Goal: Use online tool/utility

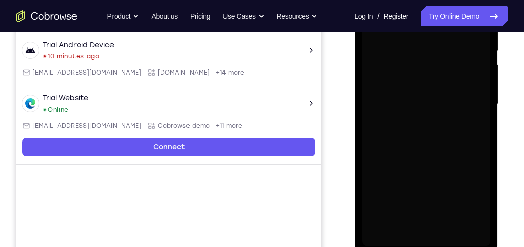
scroll to position [10, 0]
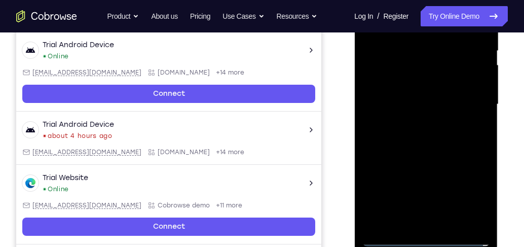
click at [429, 239] on div at bounding box center [426, 104] width 128 height 284
click at [470, 196] on div at bounding box center [426, 104] width 128 height 284
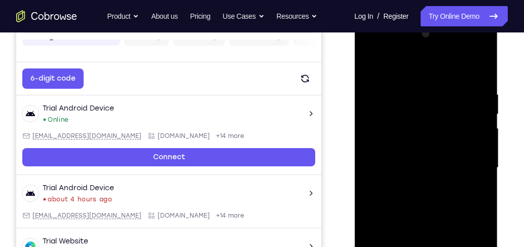
scroll to position [97, 0]
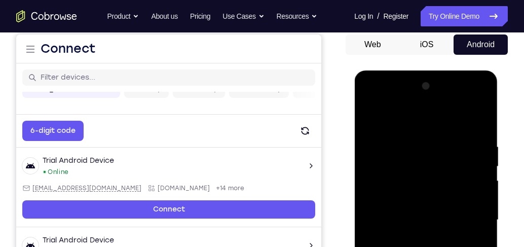
click at [416, 115] on div at bounding box center [426, 220] width 128 height 284
click at [470, 216] on div at bounding box center [426, 220] width 128 height 284
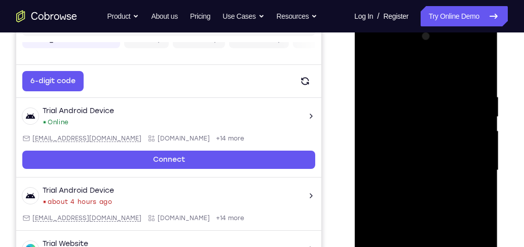
scroll to position [213, 0]
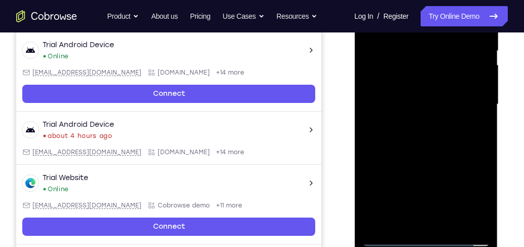
click at [414, 122] on div at bounding box center [426, 104] width 128 height 284
click at [432, 94] on div at bounding box center [426, 104] width 128 height 284
click at [432, 103] on div at bounding box center [426, 104] width 128 height 284
drag, startPoint x: 418, startPoint y: 136, endPoint x: 585, endPoint y: 83, distance: 175.3
click at [418, 136] on div at bounding box center [426, 104] width 128 height 284
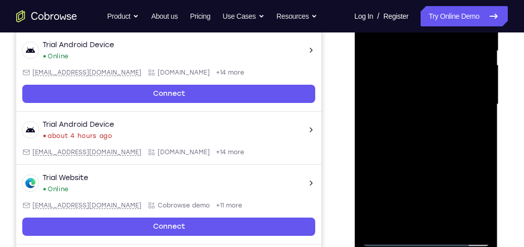
click at [435, 134] on div at bounding box center [426, 104] width 128 height 284
click at [396, 129] on div at bounding box center [426, 104] width 128 height 284
click at [398, 100] on div at bounding box center [426, 104] width 128 height 284
click at [438, 136] on div at bounding box center [426, 104] width 128 height 284
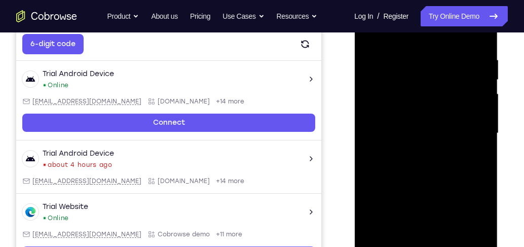
click at [457, 176] on div at bounding box center [426, 133] width 128 height 284
click at [483, 175] on div at bounding box center [426, 133] width 128 height 284
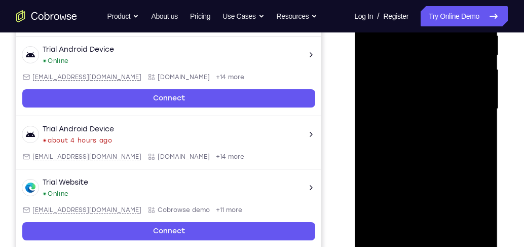
scroll to position [242, 0]
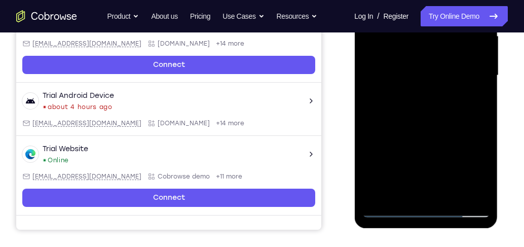
click at [484, 181] on div at bounding box center [426, 76] width 128 height 284
drag, startPoint x: 468, startPoint y: 161, endPoint x: 473, endPoint y: 77, distance: 84.8
click at [473, 77] on div at bounding box center [426, 76] width 128 height 284
drag, startPoint x: 448, startPoint y: 144, endPoint x: 458, endPoint y: 76, distance: 68.6
click at [458, 76] on div at bounding box center [426, 76] width 128 height 284
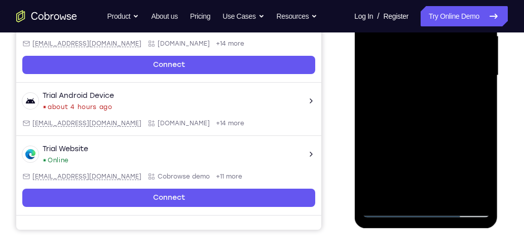
drag, startPoint x: 452, startPoint y: 148, endPoint x: 462, endPoint y: 74, distance: 74.8
click at [462, 74] on div at bounding box center [426, 76] width 128 height 284
click at [480, 142] on div at bounding box center [426, 76] width 128 height 284
drag, startPoint x: 462, startPoint y: 160, endPoint x: 472, endPoint y: 52, distance: 108.5
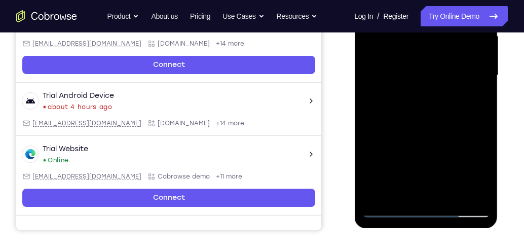
click at [472, 52] on div at bounding box center [426, 76] width 128 height 284
drag, startPoint x: 459, startPoint y: 145, endPoint x: 461, endPoint y: 75, distance: 70.0
click at [461, 75] on div at bounding box center [426, 76] width 128 height 284
drag, startPoint x: 421, startPoint y: 150, endPoint x: 441, endPoint y: 58, distance: 94.3
click at [441, 58] on div at bounding box center [426, 76] width 128 height 284
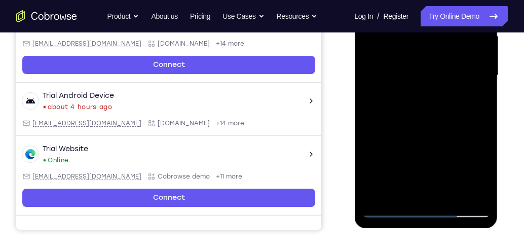
drag, startPoint x: 469, startPoint y: 89, endPoint x: 463, endPoint y: 152, distance: 63.2
click at [463, 152] on div at bounding box center [426, 76] width 128 height 284
drag, startPoint x: 451, startPoint y: 143, endPoint x: 462, endPoint y: 68, distance: 75.8
click at [462, 68] on div at bounding box center [426, 76] width 128 height 284
drag, startPoint x: 452, startPoint y: 141, endPoint x: 464, endPoint y: 58, distance: 83.5
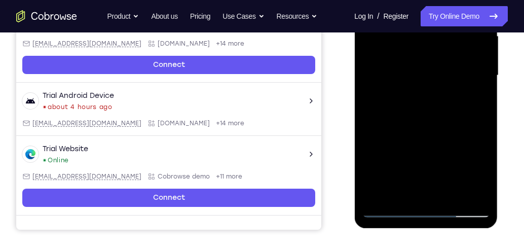
click at [464, 58] on div at bounding box center [426, 76] width 128 height 284
drag, startPoint x: 448, startPoint y: 118, endPoint x: 454, endPoint y: 59, distance: 59.1
click at [454, 59] on div at bounding box center [426, 76] width 128 height 284
drag, startPoint x: 438, startPoint y: 145, endPoint x: 449, endPoint y: 75, distance: 70.7
click at [449, 75] on div at bounding box center [426, 76] width 128 height 284
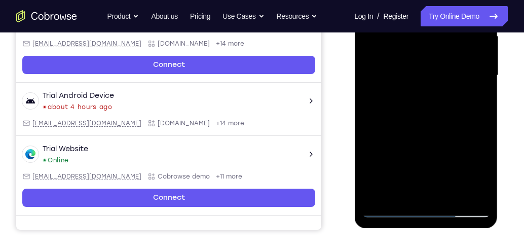
drag, startPoint x: 444, startPoint y: 128, endPoint x: 453, endPoint y: 47, distance: 82.1
click at [453, 47] on div at bounding box center [426, 76] width 128 height 284
drag, startPoint x: 428, startPoint y: 147, endPoint x: 445, endPoint y: 68, distance: 80.8
click at [445, 68] on div at bounding box center [426, 76] width 128 height 284
drag, startPoint x: 446, startPoint y: 148, endPoint x: 459, endPoint y: 69, distance: 80.0
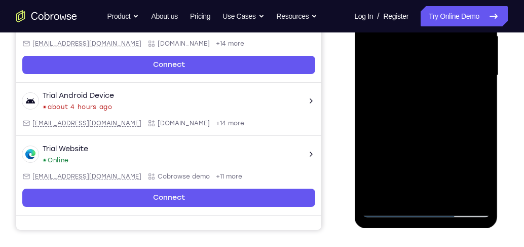
click at [459, 69] on div at bounding box center [426, 76] width 128 height 284
drag, startPoint x: 454, startPoint y: 110, endPoint x: 467, endPoint y: 57, distance: 55.4
click at [467, 57] on div at bounding box center [426, 76] width 128 height 284
drag, startPoint x: 469, startPoint y: 89, endPoint x: 464, endPoint y: 121, distance: 32.8
click at [463, 131] on div at bounding box center [426, 76] width 128 height 284
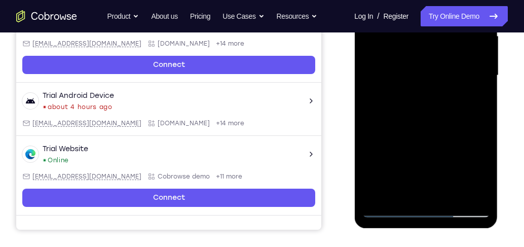
click at [486, 93] on div at bounding box center [426, 76] width 128 height 284
drag, startPoint x: 450, startPoint y: 94, endPoint x: 455, endPoint y: 41, distance: 53.5
click at [455, 41] on div at bounding box center [426, 76] width 128 height 284
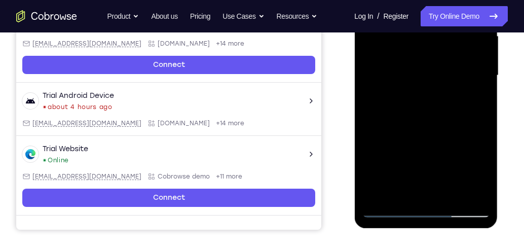
drag, startPoint x: 454, startPoint y: 105, endPoint x: 462, endPoint y: 38, distance: 67.8
click at [462, 38] on div at bounding box center [426, 76] width 128 height 284
drag, startPoint x: 467, startPoint y: 122, endPoint x: 471, endPoint y: 101, distance: 21.2
click at [471, 101] on div at bounding box center [426, 76] width 128 height 284
drag, startPoint x: 470, startPoint y: 113, endPoint x: 467, endPoint y: 48, distance: 64.9
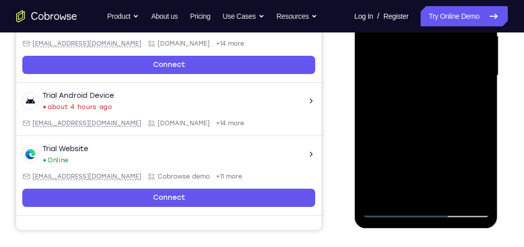
click at [467, 48] on div at bounding box center [426, 76] width 128 height 284
drag, startPoint x: 466, startPoint y: 40, endPoint x: 459, endPoint y: 128, distance: 88.5
click at [459, 128] on div at bounding box center [426, 76] width 128 height 284
click at [386, 40] on div at bounding box center [426, 76] width 128 height 284
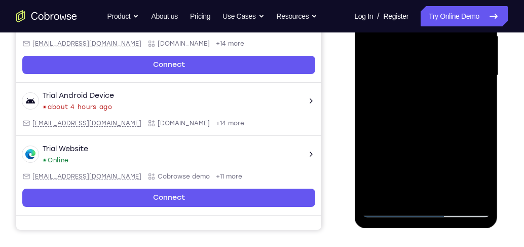
drag, startPoint x: 442, startPoint y: 67, endPoint x: 442, endPoint y: 132, distance: 64.9
click at [442, 132] on div at bounding box center [426, 76] width 128 height 284
drag, startPoint x: 437, startPoint y: 67, endPoint x: 438, endPoint y: 141, distance: 74.0
click at [438, 141] on div at bounding box center [426, 76] width 128 height 284
drag, startPoint x: 436, startPoint y: 71, endPoint x: 436, endPoint y: 159, distance: 87.2
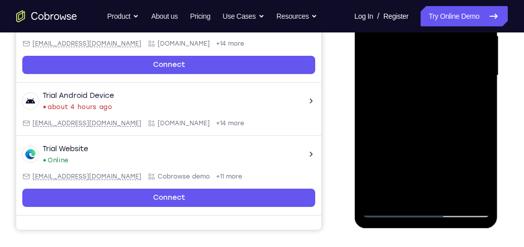
click at [436, 159] on div at bounding box center [426, 76] width 128 height 284
drag, startPoint x: 434, startPoint y: 81, endPoint x: 430, endPoint y: 149, distance: 69.0
click at [430, 149] on div at bounding box center [426, 76] width 128 height 284
click at [429, 115] on div at bounding box center [426, 76] width 128 height 284
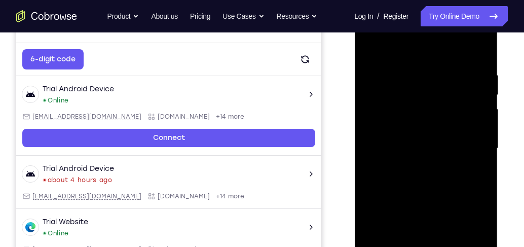
scroll to position [155, 0]
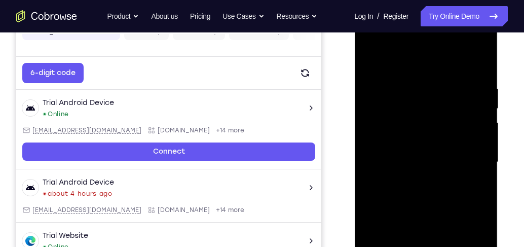
click at [372, 58] on div at bounding box center [426, 162] width 128 height 284
click at [386, 210] on div at bounding box center [426, 162] width 128 height 284
click at [481, 119] on div at bounding box center [426, 162] width 128 height 284
click at [482, 119] on div at bounding box center [426, 162] width 128 height 284
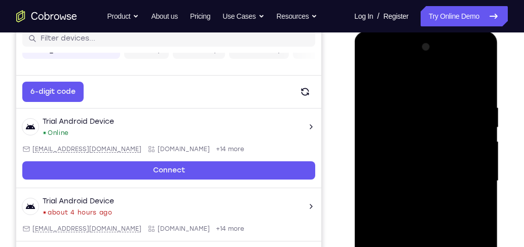
scroll to position [126, 0]
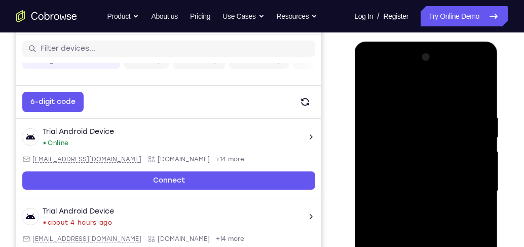
drag, startPoint x: 464, startPoint y: 156, endPoint x: 464, endPoint y: 172, distance: 15.7
click at [464, 172] on div at bounding box center [426, 191] width 128 height 284
click at [482, 179] on div at bounding box center [426, 191] width 128 height 284
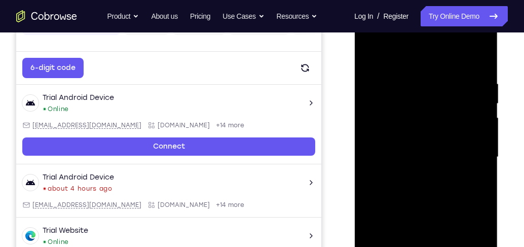
scroll to position [213, 0]
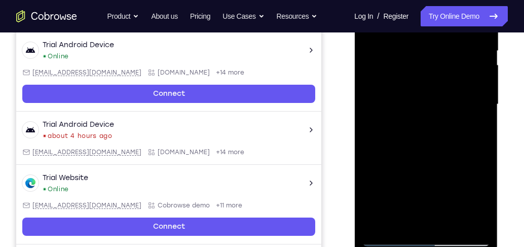
click at [383, 221] on div at bounding box center [426, 104] width 128 height 284
click at [382, 221] on div at bounding box center [426, 104] width 128 height 284
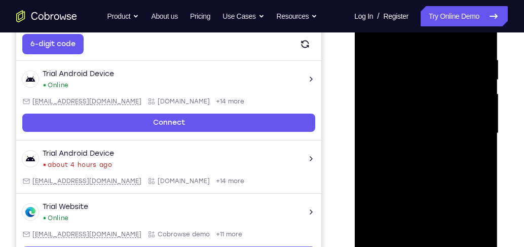
click at [422, 55] on div at bounding box center [426, 133] width 128 height 284
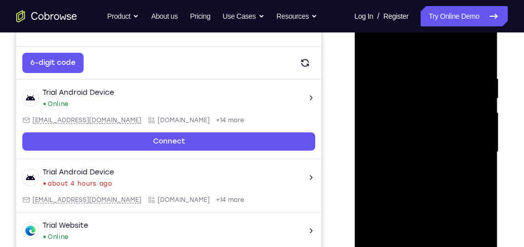
scroll to position [155, 0]
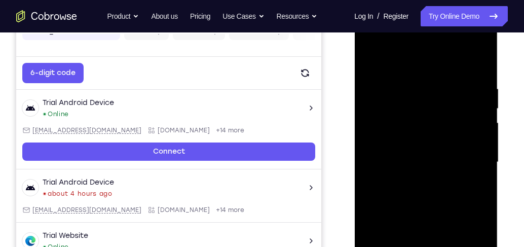
click at [477, 102] on div at bounding box center [426, 162] width 128 height 284
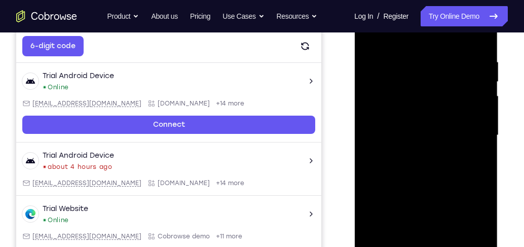
scroll to position [242, 0]
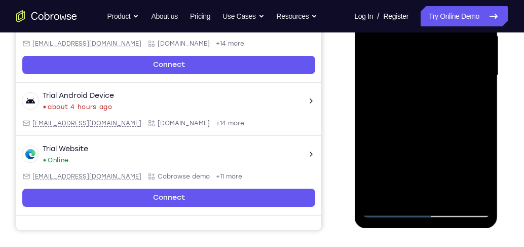
click at [466, 192] on div at bounding box center [426, 76] width 128 height 284
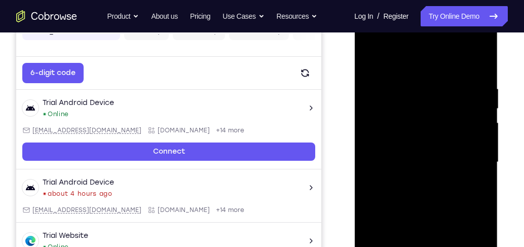
click at [477, 151] on div at bounding box center [426, 162] width 128 height 284
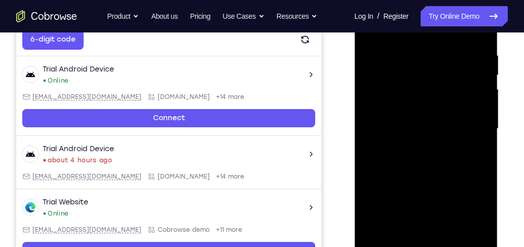
scroll to position [242, 0]
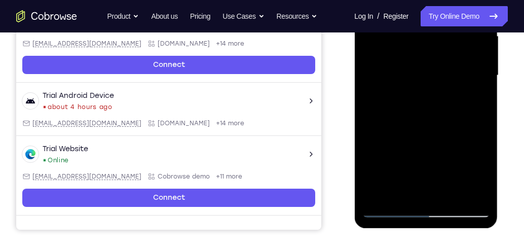
click at [467, 190] on div at bounding box center [426, 76] width 128 height 284
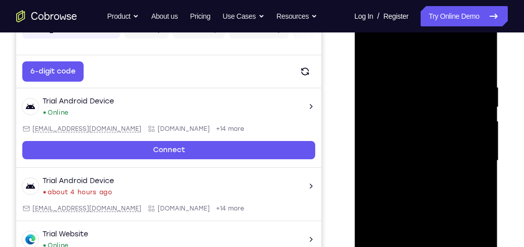
scroll to position [155, 0]
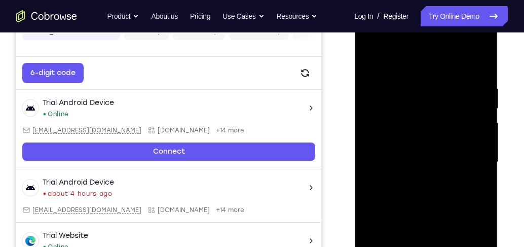
click at [477, 113] on div at bounding box center [426, 162] width 128 height 284
click at [477, 114] on div at bounding box center [426, 162] width 128 height 284
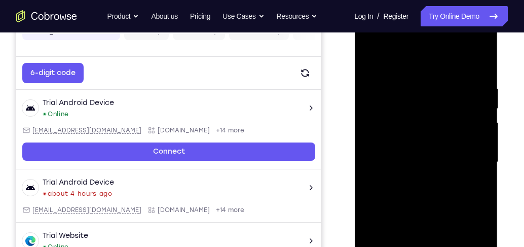
click at [477, 114] on div at bounding box center [426, 162] width 128 height 284
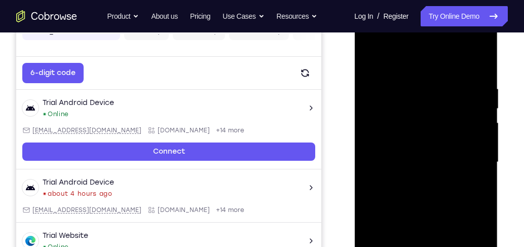
click at [477, 114] on div at bounding box center [426, 162] width 128 height 284
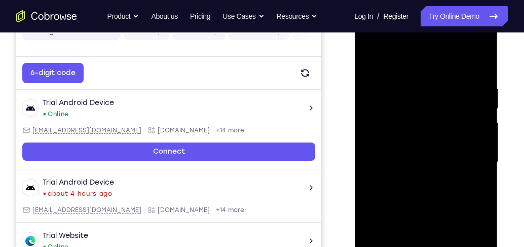
click at [477, 114] on div at bounding box center [426, 162] width 128 height 284
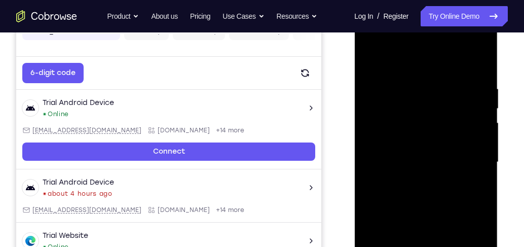
click at [477, 114] on div at bounding box center [426, 162] width 128 height 284
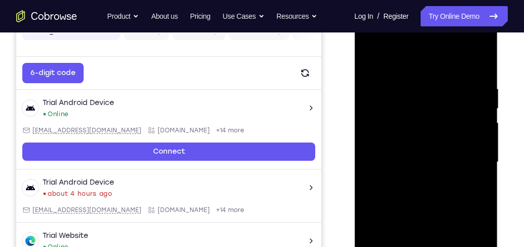
click at [477, 114] on div at bounding box center [426, 162] width 128 height 284
click at [477, 115] on div at bounding box center [426, 162] width 128 height 284
click at [482, 92] on div at bounding box center [426, 162] width 128 height 284
click at [481, 94] on div at bounding box center [426, 162] width 128 height 284
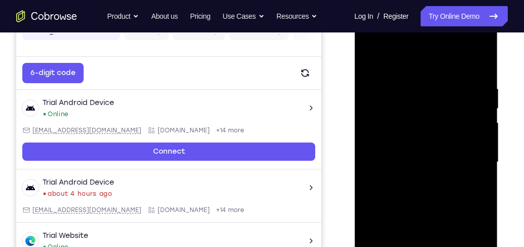
click at [481, 94] on div at bounding box center [426, 162] width 128 height 284
drag, startPoint x: 456, startPoint y: 100, endPoint x: 446, endPoint y: 261, distance: 161.9
click at [446, 246] on div at bounding box center [426, 162] width 128 height 284
click at [416, 84] on div at bounding box center [426, 162] width 128 height 284
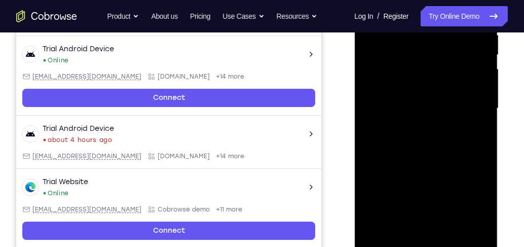
scroll to position [213, 0]
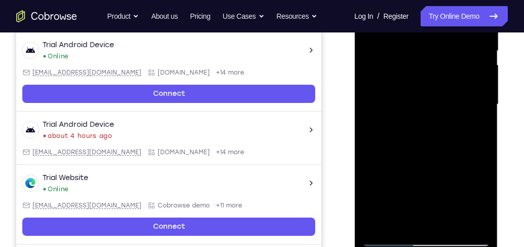
click at [485, 92] on div at bounding box center [426, 104] width 128 height 284
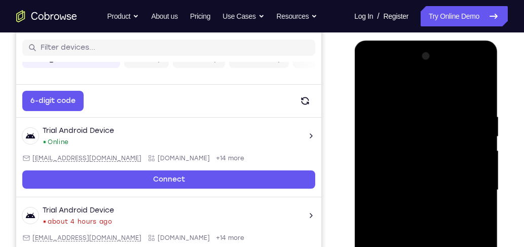
scroll to position [126, 0]
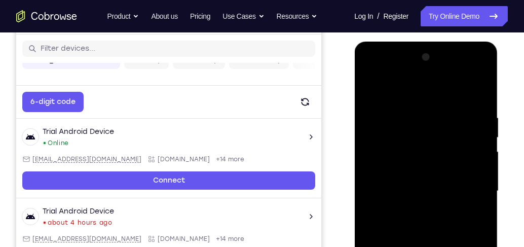
click at [475, 92] on div at bounding box center [426, 191] width 128 height 284
click at [473, 246] on div at bounding box center [426, 191] width 128 height 284
drag, startPoint x: 464, startPoint y: 243, endPoint x: 451, endPoint y: 261, distance: 22.5
click at [451, 246] on div at bounding box center [426, 191] width 128 height 284
drag, startPoint x: 432, startPoint y: 130, endPoint x: 440, endPoint y: 245, distance: 114.8
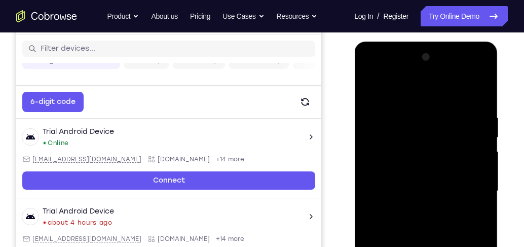
click at [440, 245] on div at bounding box center [426, 191] width 128 height 284
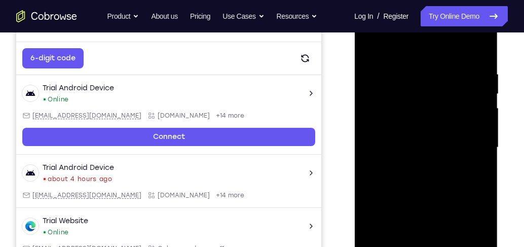
scroll to position [184, 0]
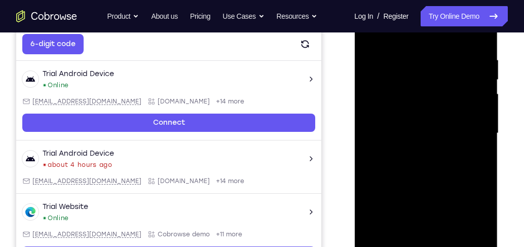
click at [481, 178] on div at bounding box center [426, 133] width 128 height 284
drag, startPoint x: 461, startPoint y: 189, endPoint x: 465, endPoint y: 123, distance: 66.0
click at [465, 123] on div at bounding box center [426, 133] width 128 height 284
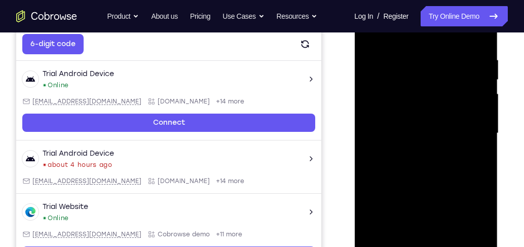
drag, startPoint x: 455, startPoint y: 201, endPoint x: 457, endPoint y: 102, distance: 98.9
click at [457, 102] on div at bounding box center [426, 133] width 128 height 284
drag, startPoint x: 457, startPoint y: 198, endPoint x: 455, endPoint y: 91, distance: 106.4
click at [455, 91] on div at bounding box center [426, 133] width 128 height 284
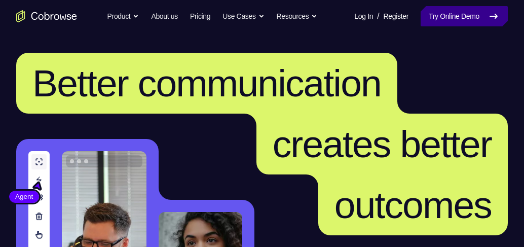
click at [454, 18] on link "Try Online Demo" at bounding box center [464, 16] width 87 height 20
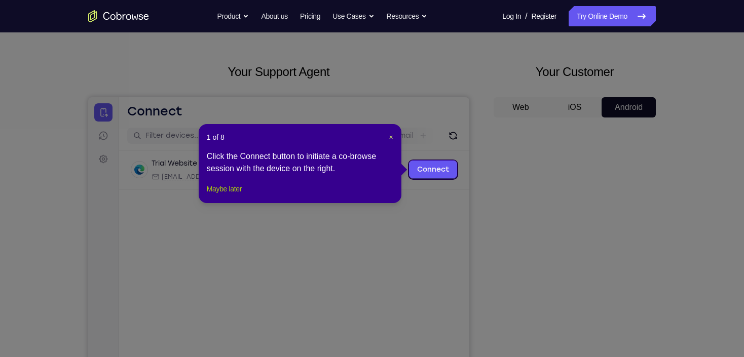
click at [223, 195] on button "Maybe later" at bounding box center [224, 189] width 35 height 12
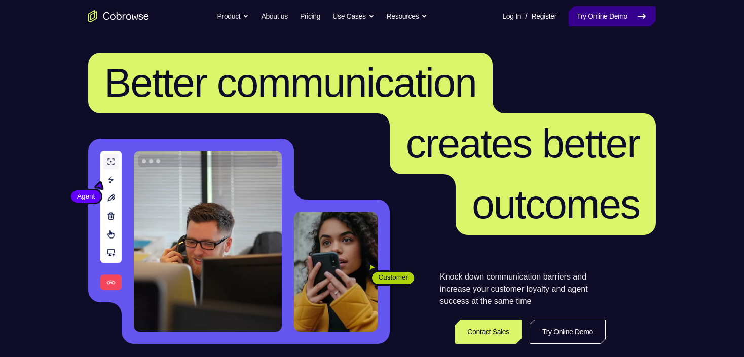
click at [643, 8] on link "Try Online Demo" at bounding box center [612, 16] width 87 height 20
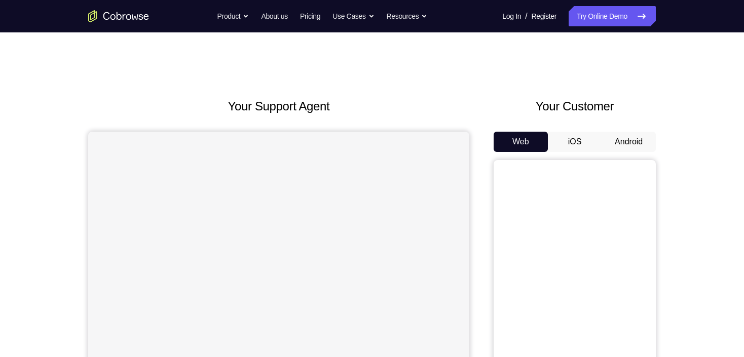
click at [639, 141] on button "Android" at bounding box center [629, 142] width 54 height 20
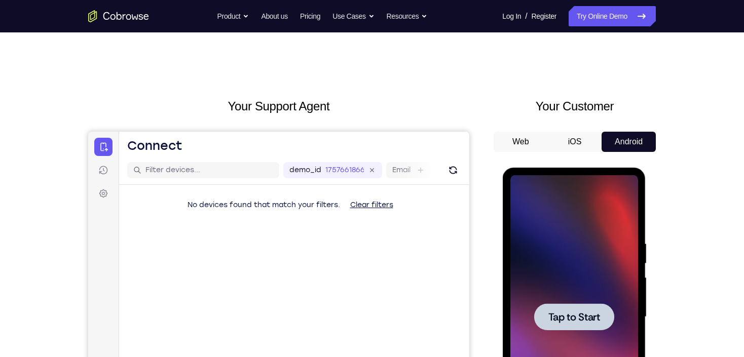
click at [603, 298] on div at bounding box center [574, 317] width 128 height 284
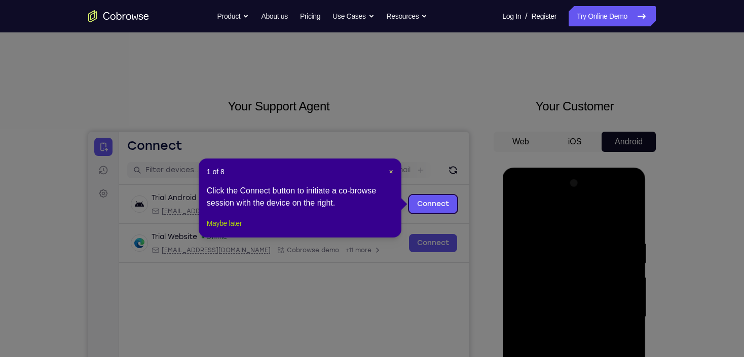
click at [223, 230] on button "Maybe later" at bounding box center [224, 223] width 35 height 12
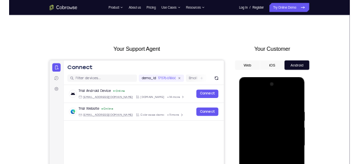
scroll to position [162, 0]
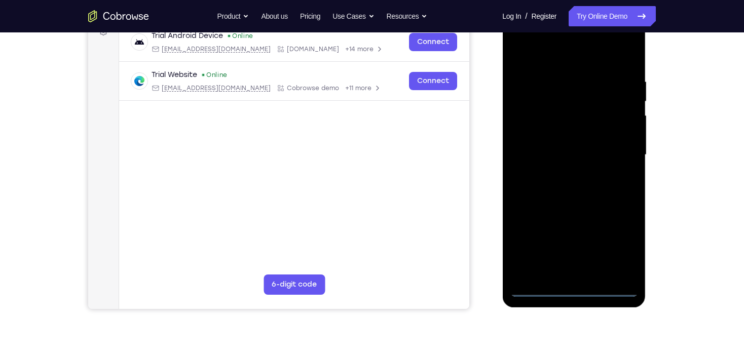
click at [572, 290] on div at bounding box center [574, 155] width 128 height 284
click at [616, 253] on div at bounding box center [574, 155] width 128 height 284
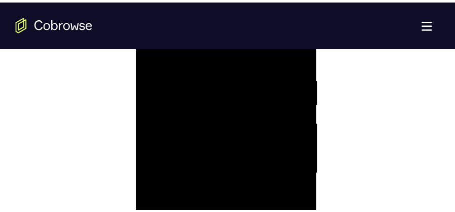
scroll to position [527, 0]
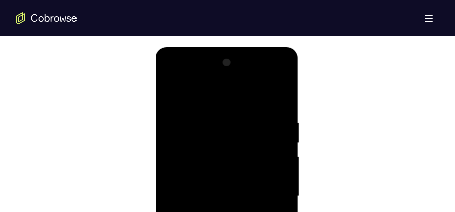
click at [270, 191] on div at bounding box center [227, 197] width 128 height 284
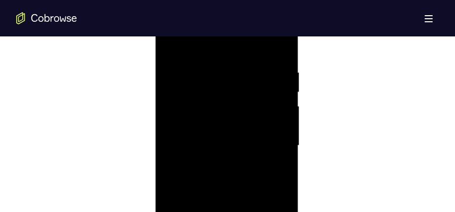
click at [216, 165] on div at bounding box center [227, 146] width 128 height 284
click at [228, 134] on div at bounding box center [227, 146] width 128 height 284
click at [228, 133] on div at bounding box center [227, 146] width 128 height 284
click at [252, 146] on div at bounding box center [227, 146] width 128 height 284
click at [247, 178] on div at bounding box center [227, 146] width 128 height 284
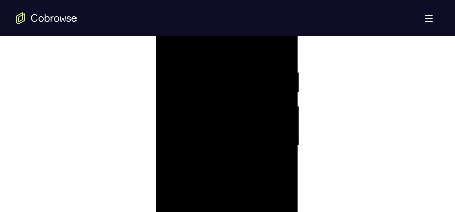
click at [245, 176] on div at bounding box center [227, 146] width 128 height 284
drag, startPoint x: 232, startPoint y: 72, endPoint x: 238, endPoint y: 48, distance: 25.1
click at [238, 48] on div at bounding box center [227, 171] width 128 height 284
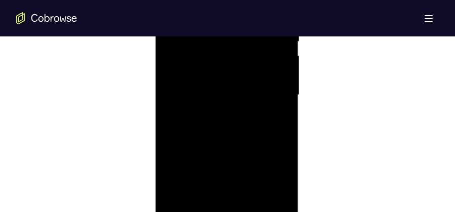
click at [249, 131] on div at bounding box center [227, 95] width 128 height 284
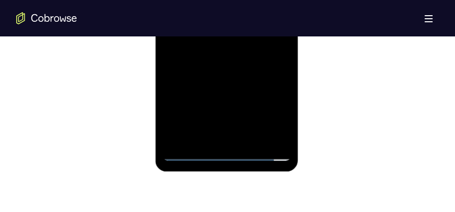
click at [251, 138] on div at bounding box center [227, 19] width 128 height 284
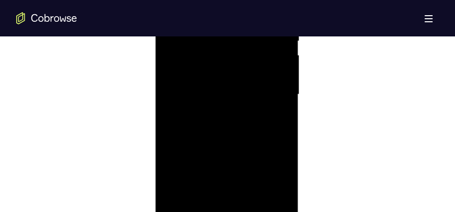
scroll to position [628, 0]
click at [233, 151] on div at bounding box center [227, 95] width 128 height 284
click at [238, 81] on div at bounding box center [227, 95] width 128 height 284
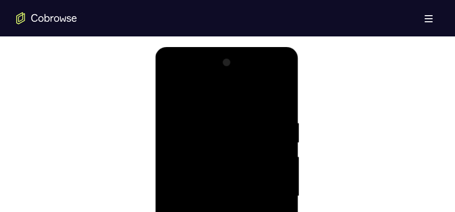
click at [170, 99] on div at bounding box center [227, 197] width 128 height 284
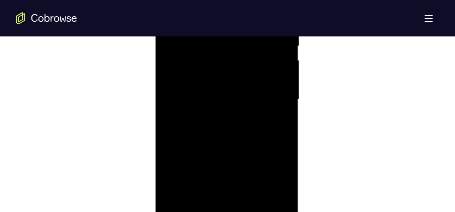
scroll to position [628, 0]
drag, startPoint x: 263, startPoint y: 128, endPoint x: 252, endPoint y: 90, distance: 39.5
click at [252, 90] on div at bounding box center [227, 95] width 128 height 284
drag, startPoint x: 214, startPoint y: 195, endPoint x: 208, endPoint y: 136, distance: 59.1
click at [208, 136] on div at bounding box center [227, 95] width 128 height 284
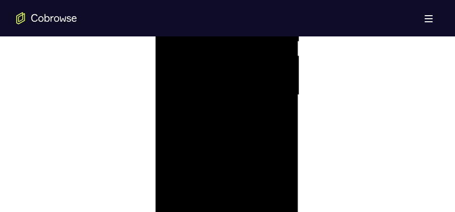
drag, startPoint x: 223, startPoint y: 175, endPoint x: 222, endPoint y: 117, distance: 58.3
click at [222, 117] on div at bounding box center [227, 95] width 128 height 284
drag, startPoint x: 228, startPoint y: 161, endPoint x: 227, endPoint y: 115, distance: 46.6
click at [227, 115] on div at bounding box center [227, 95] width 128 height 284
drag, startPoint x: 229, startPoint y: 177, endPoint x: 231, endPoint y: 99, distance: 77.6
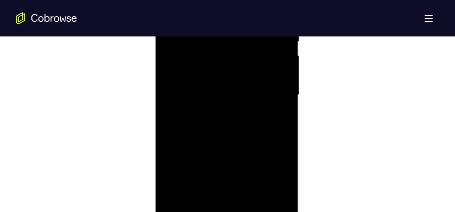
click at [231, 99] on div at bounding box center [227, 95] width 128 height 284
drag, startPoint x: 231, startPoint y: 181, endPoint x: 230, endPoint y: 134, distance: 47.6
click at [230, 134] on div at bounding box center [227, 95] width 128 height 284
drag, startPoint x: 231, startPoint y: 172, endPoint x: 227, endPoint y: 115, distance: 58.0
click at [227, 115] on div at bounding box center [227, 95] width 128 height 284
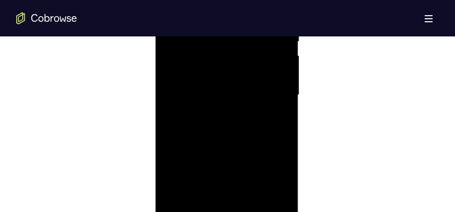
drag, startPoint x: 227, startPoint y: 132, endPoint x: 226, endPoint y: 110, distance: 21.8
click at [226, 110] on div at bounding box center [227, 95] width 128 height 284
drag, startPoint x: 227, startPoint y: 162, endPoint x: 226, endPoint y: 100, distance: 61.3
click at [226, 100] on div at bounding box center [227, 95] width 128 height 284
drag, startPoint x: 232, startPoint y: 160, endPoint x: 231, endPoint y: 105, distance: 54.2
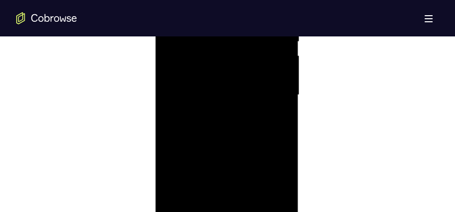
click at [231, 105] on div at bounding box center [227, 95] width 128 height 284
click at [182, 145] on div at bounding box center [227, 95] width 128 height 284
drag, startPoint x: 250, startPoint y: 90, endPoint x: 240, endPoint y: 164, distance: 74.7
click at [240, 164] on div at bounding box center [227, 95] width 128 height 284
drag, startPoint x: 242, startPoint y: 114, endPoint x: 240, endPoint y: 161, distance: 47.2
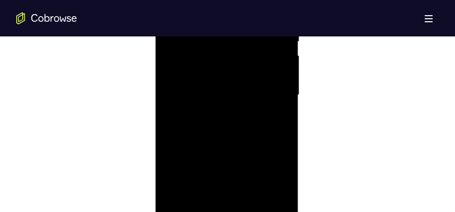
click at [240, 168] on div at bounding box center [227, 95] width 128 height 284
drag, startPoint x: 241, startPoint y: 135, endPoint x: 238, endPoint y: 182, distance: 47.7
click at [238, 179] on div at bounding box center [227, 95] width 128 height 284
drag, startPoint x: 230, startPoint y: 119, endPoint x: 224, endPoint y: 216, distance: 97.5
click at [224, 216] on div at bounding box center [227, 95] width 128 height 284
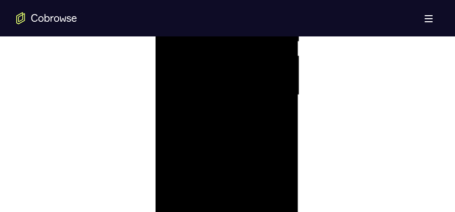
drag, startPoint x: 236, startPoint y: 112, endPoint x: 221, endPoint y: 212, distance: 100.9
click at [218, 225] on div at bounding box center [227, 95] width 128 height 284
click at [232, 158] on div at bounding box center [227, 95] width 128 height 284
drag, startPoint x: 235, startPoint y: 86, endPoint x: 220, endPoint y: 158, distance: 73.3
click at [221, 151] on div at bounding box center [227, 95] width 128 height 284
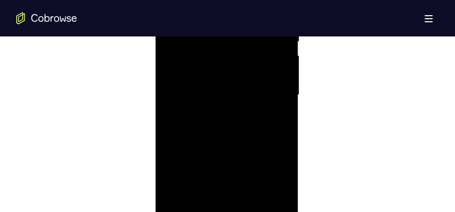
drag, startPoint x: 225, startPoint y: 65, endPoint x: 220, endPoint y: 144, distance: 79.2
click at [220, 144] on div at bounding box center [227, 95] width 128 height 284
drag, startPoint x: 233, startPoint y: 95, endPoint x: 232, endPoint y: 155, distance: 60.3
click at [232, 156] on div at bounding box center [227, 95] width 128 height 284
drag, startPoint x: 240, startPoint y: 77, endPoint x: 240, endPoint y: 86, distance: 8.6
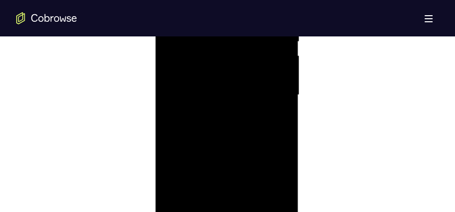
click at [240, 86] on div at bounding box center [227, 95] width 128 height 284
click at [229, 81] on div at bounding box center [227, 95] width 128 height 284
click at [222, 78] on div at bounding box center [227, 95] width 128 height 284
click at [200, 62] on div at bounding box center [227, 95] width 128 height 284
click at [227, 92] on div at bounding box center [227, 95] width 128 height 284
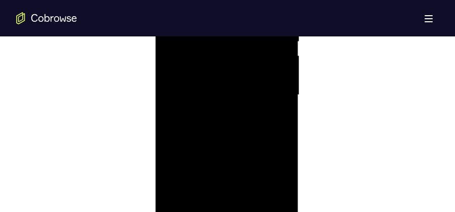
click at [247, 98] on div at bounding box center [227, 95] width 128 height 284
click at [247, 96] on div at bounding box center [227, 95] width 128 height 284
click at [232, 86] on div at bounding box center [227, 95] width 128 height 284
click at [228, 95] on div at bounding box center [227, 95] width 128 height 284
drag, startPoint x: 225, startPoint y: 68, endPoint x: 214, endPoint y: 164, distance: 95.8
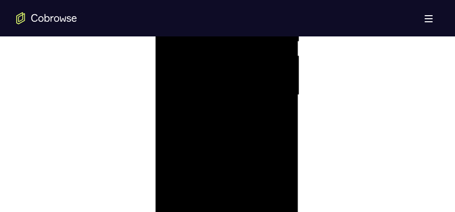
click at [214, 164] on div at bounding box center [227, 95] width 128 height 284
click at [226, 79] on div at bounding box center [227, 95] width 128 height 284
click at [242, 81] on div at bounding box center [227, 95] width 128 height 284
click at [222, 66] on div at bounding box center [227, 95] width 128 height 284
click at [204, 92] on div at bounding box center [227, 95] width 128 height 284
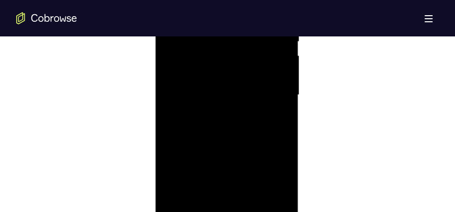
click at [244, 68] on div at bounding box center [227, 95] width 128 height 284
click at [244, 70] on div at bounding box center [227, 95] width 128 height 284
click at [220, 56] on div at bounding box center [227, 95] width 128 height 284
click at [218, 90] on div at bounding box center [227, 95] width 128 height 284
drag, startPoint x: 244, startPoint y: 58, endPoint x: 222, endPoint y: 153, distance: 97.1
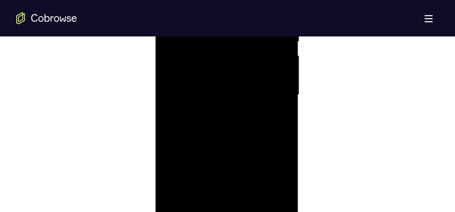
click at [222, 153] on div at bounding box center [227, 95] width 128 height 284
click at [242, 96] on div at bounding box center [227, 95] width 128 height 284
click at [238, 91] on div at bounding box center [227, 95] width 128 height 284
click at [226, 78] on div at bounding box center [227, 95] width 128 height 284
click at [215, 95] on div at bounding box center [227, 95] width 128 height 284
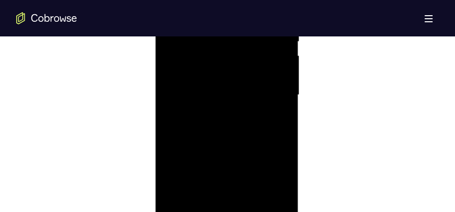
drag, startPoint x: 248, startPoint y: 58, endPoint x: 232, endPoint y: 177, distance: 120.8
click at [232, 177] on div at bounding box center [227, 95] width 128 height 284
click at [235, 129] on div at bounding box center [227, 95] width 128 height 284
click at [234, 132] on div at bounding box center [227, 95] width 128 height 284
click at [225, 118] on div at bounding box center [227, 95] width 128 height 284
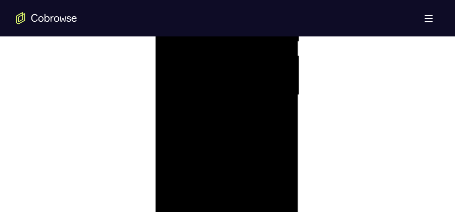
click at [217, 95] on div at bounding box center [227, 95] width 128 height 284
click at [239, 130] on div at bounding box center [227, 95] width 128 height 284
click at [249, 132] on div at bounding box center [227, 95] width 128 height 284
click at [240, 117] on div at bounding box center [227, 95] width 128 height 284
click at [224, 97] on div at bounding box center [227, 95] width 128 height 284
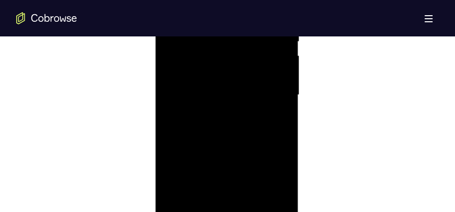
drag, startPoint x: 221, startPoint y: 62, endPoint x: 221, endPoint y: 145, distance: 83.1
click at [221, 145] on div at bounding box center [227, 95] width 128 height 284
click at [239, 120] on div at bounding box center [227, 95] width 128 height 284
click at [231, 124] on div at bounding box center [227, 95] width 128 height 284
click at [223, 110] on div at bounding box center [227, 95] width 128 height 284
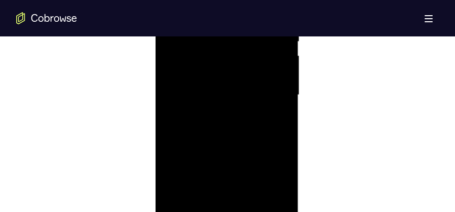
click at [223, 93] on div at bounding box center [227, 95] width 128 height 284
drag, startPoint x: 244, startPoint y: 68, endPoint x: 231, endPoint y: 155, distance: 87.6
click at [231, 155] on div at bounding box center [227, 95] width 128 height 284
click at [233, 140] on div at bounding box center [227, 95] width 128 height 284
click at [236, 135] on div at bounding box center [227, 95] width 128 height 284
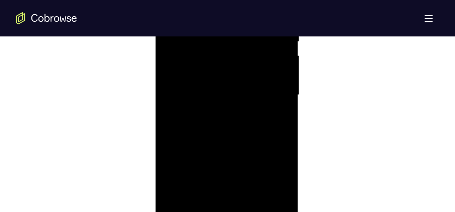
click at [239, 136] on div at bounding box center [227, 95] width 128 height 284
click at [239, 135] on div at bounding box center [227, 95] width 128 height 284
click at [235, 126] on div at bounding box center [227, 95] width 128 height 284
click at [221, 97] on div at bounding box center [227, 95] width 128 height 284
click at [240, 79] on div at bounding box center [227, 95] width 128 height 284
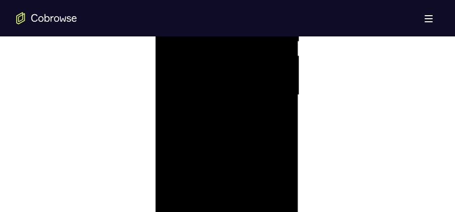
click at [242, 78] on div at bounding box center [227, 95] width 128 height 284
click at [232, 63] on div at bounding box center [227, 95] width 128 height 284
click at [222, 91] on div at bounding box center [227, 95] width 128 height 284
click at [203, 175] on div at bounding box center [227, 95] width 128 height 284
click at [207, 167] on div at bounding box center [227, 95] width 128 height 284
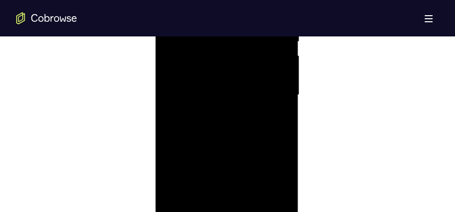
click at [209, 150] on div at bounding box center [227, 95] width 128 height 284
click at [229, 94] on div at bounding box center [227, 95] width 128 height 284
drag, startPoint x: 229, startPoint y: 80, endPoint x: 218, endPoint y: 166, distance: 86.4
click at [218, 166] on div at bounding box center [227, 95] width 128 height 284
click at [229, 126] on div at bounding box center [227, 95] width 128 height 284
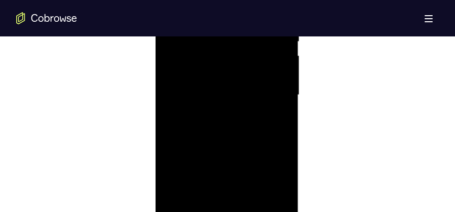
click at [225, 152] on div at bounding box center [227, 95] width 128 height 284
click at [239, 155] on div at bounding box center [227, 95] width 128 height 284
click at [231, 141] on div at bounding box center [227, 95] width 128 height 284
click at [213, 95] on div at bounding box center [227, 95] width 128 height 284
click at [223, 165] on div at bounding box center [227, 95] width 128 height 284
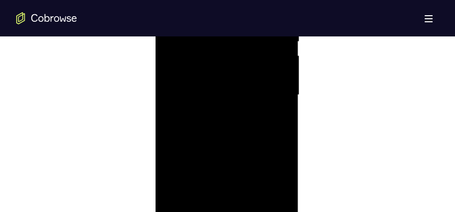
click at [223, 167] on div at bounding box center [227, 95] width 128 height 284
click at [219, 154] on div at bounding box center [227, 95] width 128 height 284
click at [227, 94] on div at bounding box center [227, 95] width 128 height 284
drag, startPoint x: 228, startPoint y: 168, endPoint x: 239, endPoint y: 82, distance: 86.9
click at [239, 82] on div at bounding box center [227, 95] width 128 height 284
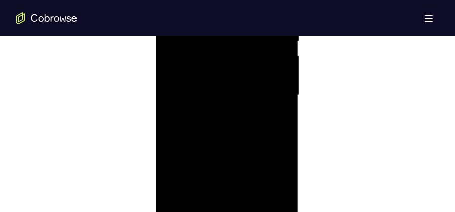
click at [232, 125] on div at bounding box center [227, 95] width 128 height 284
click at [234, 124] on div at bounding box center [227, 95] width 128 height 284
click at [227, 111] on div at bounding box center [227, 95] width 128 height 284
click at [228, 95] on div at bounding box center [227, 95] width 128 height 284
drag, startPoint x: 256, startPoint y: 63, endPoint x: 232, endPoint y: 191, distance: 130.1
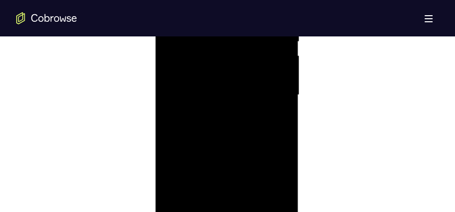
click at [232, 191] on div at bounding box center [227, 95] width 128 height 284
drag, startPoint x: 203, startPoint y: 120, endPoint x: 200, endPoint y: 185, distance: 65.5
click at [200, 185] on div at bounding box center [227, 95] width 128 height 284
click at [185, 155] on div at bounding box center [227, 95] width 128 height 284
click at [203, 127] on div at bounding box center [227, 95] width 128 height 284
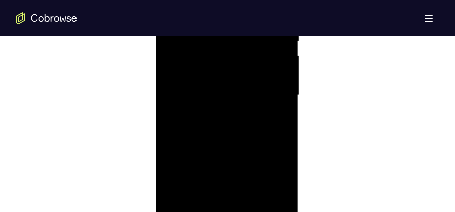
click at [202, 114] on div at bounding box center [227, 95] width 128 height 284
click at [222, 94] on div at bounding box center [227, 95] width 128 height 284
drag, startPoint x: 249, startPoint y: 166, endPoint x: 255, endPoint y: 68, distance: 98.0
click at [255, 68] on div at bounding box center [227, 95] width 128 height 284
drag, startPoint x: 255, startPoint y: 68, endPoint x: 241, endPoint y: 148, distance: 81.4
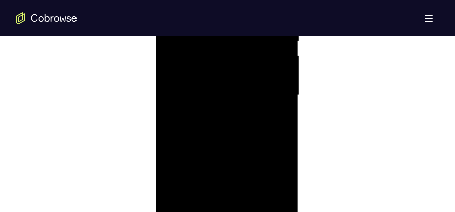
click at [241, 148] on div at bounding box center [227, 95] width 128 height 284
click at [183, 88] on div at bounding box center [227, 95] width 128 height 284
click at [216, 71] on div at bounding box center [227, 95] width 128 height 284
drag, startPoint x: 248, startPoint y: 165, endPoint x: 251, endPoint y: 70, distance: 94.8
click at [251, 71] on div at bounding box center [227, 95] width 128 height 284
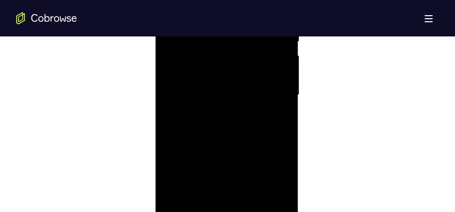
drag, startPoint x: 235, startPoint y: 149, endPoint x: 244, endPoint y: 99, distance: 50.9
click at [244, 99] on div at bounding box center [227, 95] width 128 height 284
click at [184, 116] on div at bounding box center [227, 95] width 128 height 284
click at [211, 76] on div at bounding box center [227, 95] width 128 height 284
drag, startPoint x: 227, startPoint y: 172, endPoint x: 253, endPoint y: 69, distance: 105.7
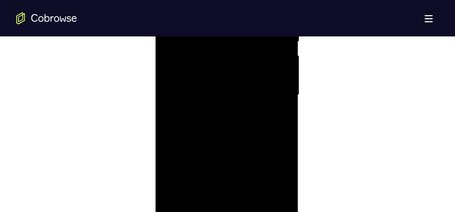
click at [253, 69] on div at bounding box center [227, 95] width 128 height 284
drag, startPoint x: 236, startPoint y: 137, endPoint x: 249, endPoint y: 86, distance: 52.9
click at [249, 86] on div at bounding box center [227, 95] width 128 height 284
click at [184, 73] on div at bounding box center [227, 95] width 128 height 284
click at [200, 73] on div at bounding box center [227, 95] width 128 height 284
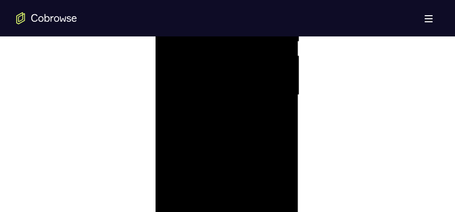
drag, startPoint x: 234, startPoint y: 166, endPoint x: 245, endPoint y: 75, distance: 91.9
click at [245, 75] on div at bounding box center [227, 95] width 128 height 284
drag, startPoint x: 241, startPoint y: 141, endPoint x: 248, endPoint y: 74, distance: 67.3
click at [248, 74] on div at bounding box center [227, 95] width 128 height 284
drag, startPoint x: 216, startPoint y: 149, endPoint x: 246, endPoint y: 63, distance: 91.5
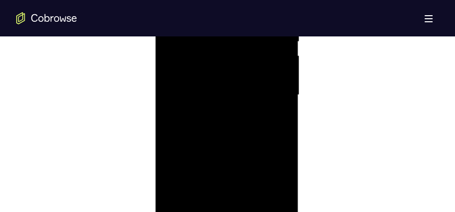
click at [246, 63] on div at bounding box center [227, 95] width 128 height 284
drag, startPoint x: 241, startPoint y: 143, endPoint x: 253, endPoint y: 65, distance: 78.5
click at [253, 65] on div at bounding box center [227, 95] width 128 height 284
drag, startPoint x: 238, startPoint y: 127, endPoint x: 247, endPoint y: 64, distance: 62.9
click at [247, 62] on div at bounding box center [227, 95] width 128 height 284
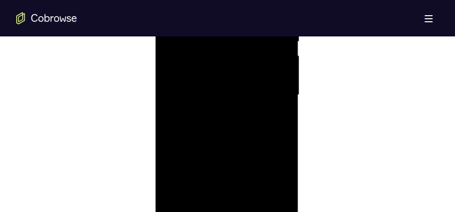
drag, startPoint x: 237, startPoint y: 163, endPoint x: 253, endPoint y: 79, distance: 85.6
click at [252, 80] on div at bounding box center [227, 95] width 128 height 284
drag, startPoint x: 245, startPoint y: 109, endPoint x: 232, endPoint y: 202, distance: 93.7
click at [232, 202] on div at bounding box center [227, 95] width 128 height 284
drag, startPoint x: 199, startPoint y: 140, endPoint x: 218, endPoint y: 52, distance: 90.9
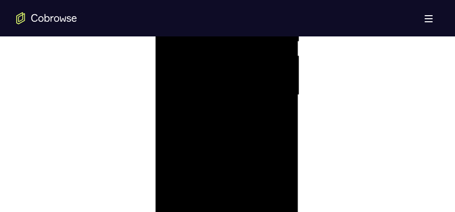
click at [218, 52] on div at bounding box center [227, 95] width 128 height 284
drag, startPoint x: 260, startPoint y: 146, endPoint x: 268, endPoint y: 69, distance: 77.5
click at [268, 70] on div at bounding box center [227, 95] width 128 height 284
drag, startPoint x: 256, startPoint y: 147, endPoint x: 273, endPoint y: 38, distance: 110.7
click at [273, 38] on div at bounding box center [227, 95] width 128 height 284
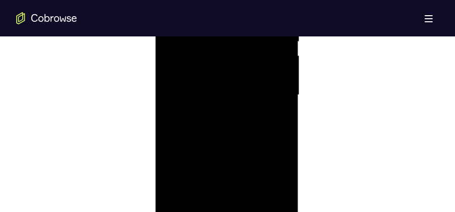
drag, startPoint x: 245, startPoint y: 162, endPoint x: 257, endPoint y: 76, distance: 87.4
click at [257, 76] on div at bounding box center [227, 95] width 128 height 284
drag, startPoint x: 233, startPoint y: 156, endPoint x: 259, endPoint y: 45, distance: 114.1
click at [259, 45] on div at bounding box center [227, 95] width 128 height 284
drag, startPoint x: 243, startPoint y: 156, endPoint x: 260, endPoint y: 59, distance: 97.9
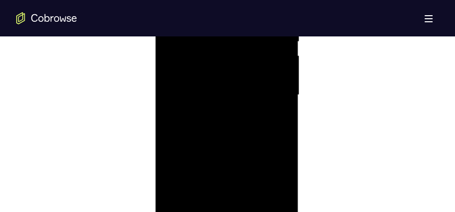
click at [260, 59] on div at bounding box center [227, 95] width 128 height 284
click at [223, 73] on div at bounding box center [227, 171] width 128 height 284
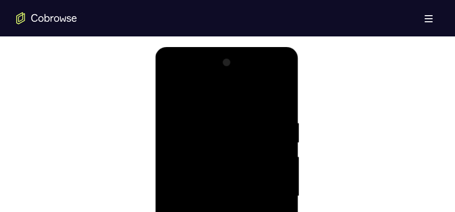
click at [232, 111] on div at bounding box center [227, 197] width 128 height 284
click at [175, 91] on div at bounding box center [227, 197] width 128 height 284
click at [172, 95] on div at bounding box center [227, 197] width 128 height 284
click at [282, 97] on div at bounding box center [227, 197] width 128 height 284
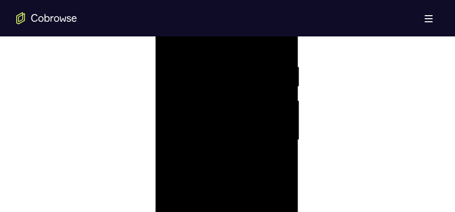
scroll to position [654, 0]
click at [193, 187] on div at bounding box center [227, 70] width 128 height 284
click at [229, 70] on div at bounding box center [227, 70] width 128 height 284
drag, startPoint x: 225, startPoint y: 175, endPoint x: 235, endPoint y: 66, distance: 109.9
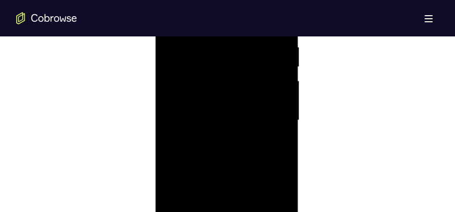
click at [235, 66] on div at bounding box center [227, 121] width 128 height 284
drag, startPoint x: 231, startPoint y: 154, endPoint x: 241, endPoint y: 150, distance: 10.3
click at [240, 74] on div at bounding box center [227, 121] width 128 height 284
drag, startPoint x: 239, startPoint y: 160, endPoint x: 241, endPoint y: 123, distance: 37.6
click at [241, 123] on div at bounding box center [227, 121] width 128 height 284
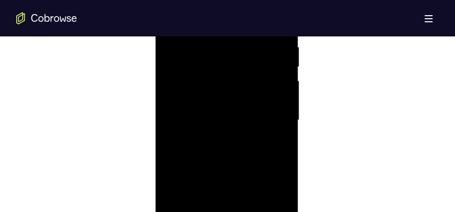
drag, startPoint x: 234, startPoint y: 190, endPoint x: 237, endPoint y: 140, distance: 49.8
click at [237, 140] on div at bounding box center [227, 121] width 128 height 284
drag, startPoint x: 228, startPoint y: 175, endPoint x: 236, endPoint y: 127, distance: 49.3
click at [236, 127] on div at bounding box center [227, 121] width 128 height 284
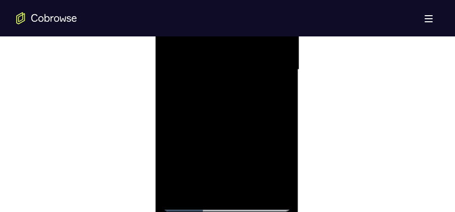
drag, startPoint x: 229, startPoint y: 157, endPoint x: 241, endPoint y: 95, distance: 63.4
click at [241, 95] on div at bounding box center [227, 70] width 128 height 284
click at [237, 104] on div at bounding box center [227, 70] width 128 height 284
click at [183, 168] on div at bounding box center [227, 70] width 128 height 284
click at [185, 166] on div at bounding box center [227, 70] width 128 height 284
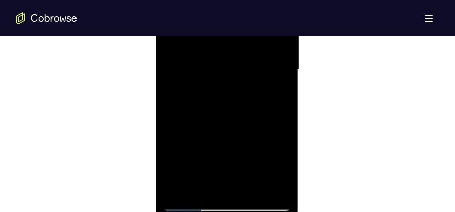
click at [193, 152] on div at bounding box center [227, 70] width 128 height 284
click at [214, 68] on div at bounding box center [227, 70] width 128 height 284
drag, startPoint x: 262, startPoint y: 108, endPoint x: 254, endPoint y: 180, distance: 72.4
click at [254, 179] on div at bounding box center [227, 70] width 128 height 284
drag, startPoint x: 242, startPoint y: 94, endPoint x: 239, endPoint y: 183, distance: 89.2
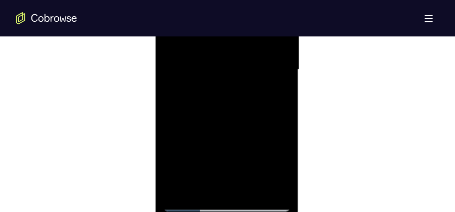
click at [239, 182] on div at bounding box center [227, 70] width 128 height 284
drag, startPoint x: 228, startPoint y: 83, endPoint x: 224, endPoint y: 139, distance: 55.9
click at [224, 139] on div at bounding box center [227, 70] width 128 height 284
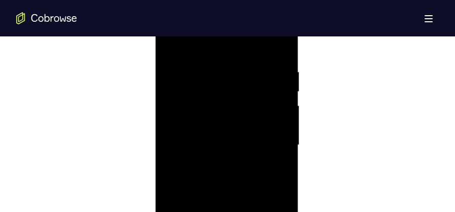
scroll to position [578, 0]
click at [280, 43] on div at bounding box center [227, 146] width 128 height 284
click at [282, 48] on div at bounding box center [227, 146] width 128 height 284
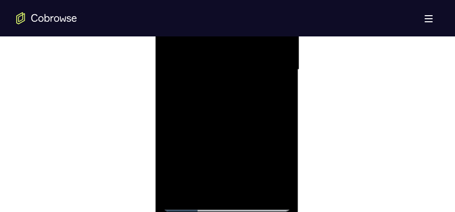
scroll to position [755, 0]
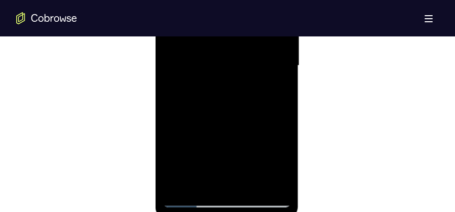
scroll to position [628, 0]
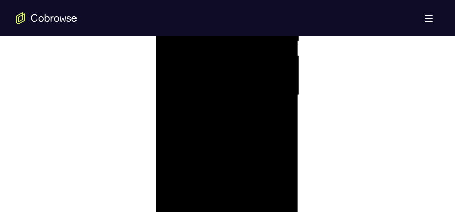
click at [229, 91] on div at bounding box center [227, 95] width 128 height 284
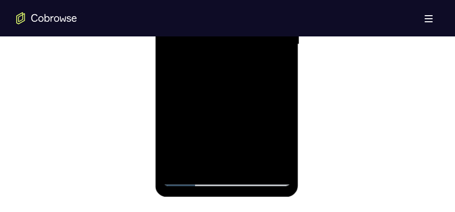
drag, startPoint x: 215, startPoint y: 129, endPoint x: 217, endPoint y: 56, distance: 72.5
click at [216, 56] on div at bounding box center [227, 45] width 128 height 284
drag, startPoint x: 221, startPoint y: 138, endPoint x: 224, endPoint y: 68, distance: 69.5
click at [223, 61] on div at bounding box center [227, 45] width 128 height 284
drag, startPoint x: 223, startPoint y: 148, endPoint x: 234, endPoint y: 52, distance: 96.9
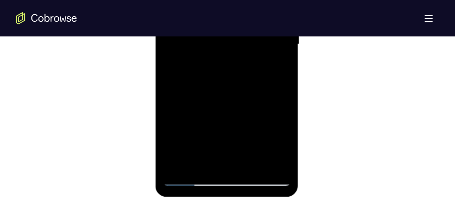
click at [234, 52] on div at bounding box center [227, 45] width 128 height 284
drag, startPoint x: 224, startPoint y: 135, endPoint x: 227, endPoint y: 54, distance: 81.6
click at [227, 54] on div at bounding box center [227, 45] width 128 height 284
drag
click at [230, 69] on div at bounding box center [227, 45] width 128 height 284
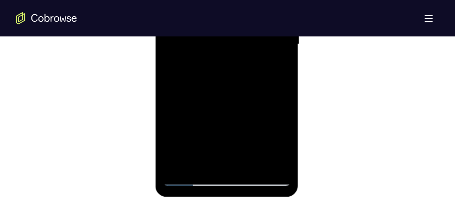
click at [235, 65] on div at bounding box center [227, 45] width 128 height 284
click at [237, 59] on div at bounding box center [227, 45] width 128 height 284
click at [226, 64] on div at bounding box center [227, 45] width 128 height 284
click at [229, 74] on div at bounding box center [227, 45] width 128 height 284
click at [229, 75] on div at bounding box center [227, 45] width 128 height 284
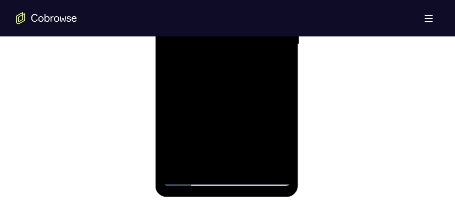
click at [217, 90] on div at bounding box center [227, 45] width 128 height 284
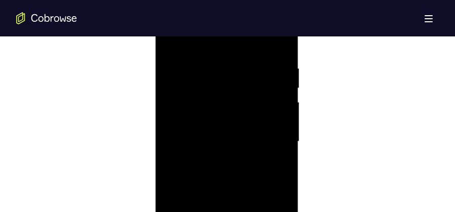
scroll to position [552, 0]
click at [174, 71] on div at bounding box center [227, 171] width 128 height 284
click at [207, 74] on div at bounding box center [227, 121] width 128 height 284
click at [226, 50] on div at bounding box center [227, 121] width 128 height 284
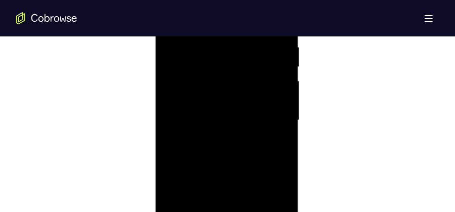
click at [231, 101] on div at bounding box center [227, 121] width 128 height 284
click at [234, 104] on div at bounding box center [227, 121] width 128 height 284
click at [234, 69] on div at bounding box center [227, 70] width 128 height 284
click at [240, 84] on div at bounding box center [227, 70] width 128 height 284
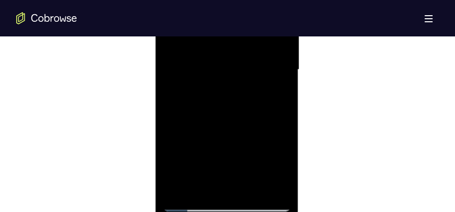
click at [244, 91] on div at bounding box center [227, 70] width 128 height 284
click at [227, 73] on div at bounding box center [227, 70] width 128 height 284
click at [233, 83] on div at bounding box center [227, 70] width 128 height 284
click at [232, 93] on div at bounding box center [227, 70] width 128 height 284
click at [242, 76] on div at bounding box center [227, 70] width 128 height 284
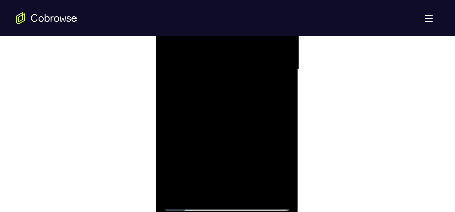
click at [241, 80] on div at bounding box center [227, 70] width 128 height 284
click at [229, 86] on div at bounding box center [227, 70] width 128 height 284
click at [218, 70] on div at bounding box center [227, 70] width 128 height 284
click at [219, 77] on div at bounding box center [227, 70] width 128 height 284
click at [228, 65] on div at bounding box center [227, 70] width 128 height 284
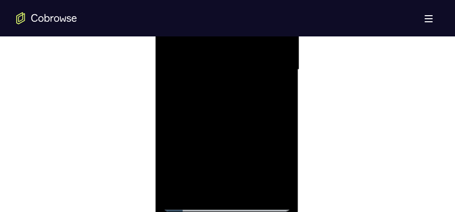
click at [188, 203] on div at bounding box center [227, 70] width 128 height 284
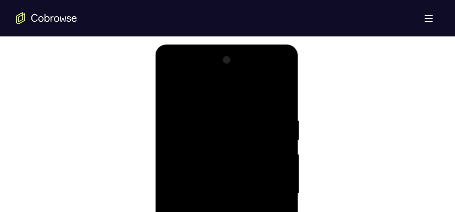
scroll to position [502, 0]
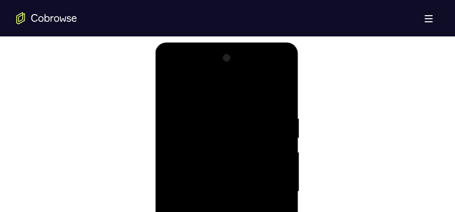
scroll to position [578, 0]
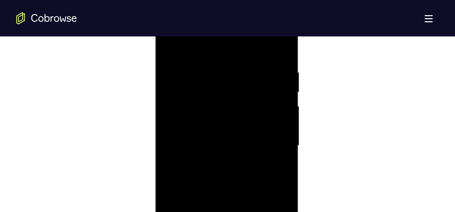
click at [255, 222] on div at bounding box center [227, 146] width 128 height 284
click at [232, 225] on div at bounding box center [227, 146] width 128 height 284
click at [232, 94] on div at bounding box center [227, 146] width 128 height 284
click at [261, 60] on div at bounding box center [227, 146] width 128 height 284
click at [266, 45] on div at bounding box center [227, 146] width 128 height 284
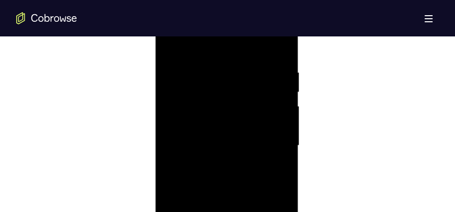
click at [248, 65] on div at bounding box center [227, 146] width 128 height 284
click at [247, 52] on div at bounding box center [227, 146] width 128 height 284
click at [242, 107] on div at bounding box center [227, 146] width 128 height 284
click at [250, 78] on div at bounding box center [227, 146] width 128 height 284
click at [254, 63] on div at bounding box center [227, 146] width 128 height 284
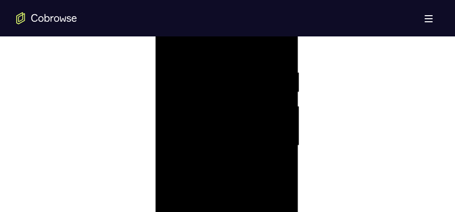
click at [253, 101] on div at bounding box center [227, 146] width 128 height 284
click at [285, 135] on div at bounding box center [227, 146] width 128 height 284
click at [172, 107] on div at bounding box center [227, 121] width 128 height 284
click at [283, 104] on div at bounding box center [227, 121] width 128 height 284
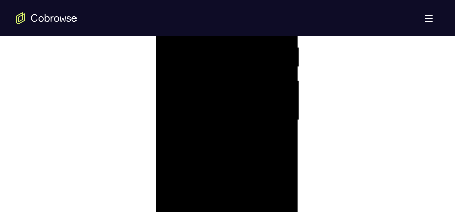
click at [283, 104] on div at bounding box center [227, 121] width 128 height 284
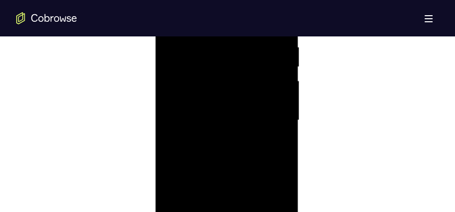
click at [248, 58] on div at bounding box center [227, 121] width 128 height 284
click at [250, 71] on div at bounding box center [227, 121] width 128 height 284
click at [247, 87] on div at bounding box center [227, 121] width 128 height 284
click at [214, 39] on div at bounding box center [227, 121] width 128 height 284
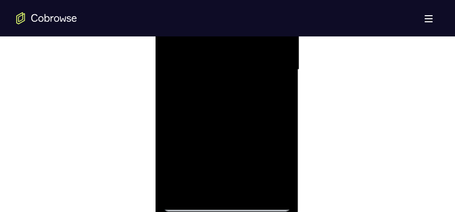
click at [249, 69] on div at bounding box center [227, 70] width 128 height 284
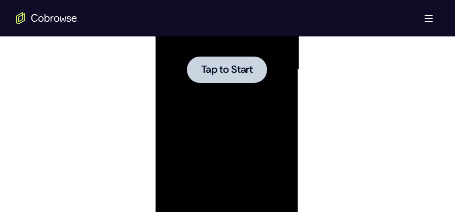
click at [208, 75] on span "Tap to Start" at bounding box center [227, 70] width 52 height 10
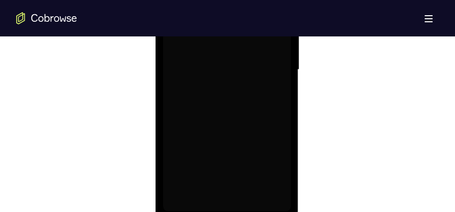
click at [182, 107] on div at bounding box center [227, 70] width 128 height 284
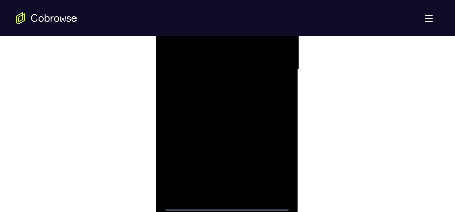
click at [225, 203] on div at bounding box center [227, 70] width 128 height 284
click at [265, 166] on div at bounding box center [227, 70] width 128 height 284
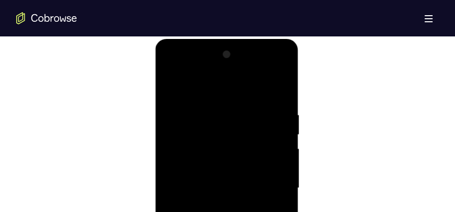
scroll to position [527, 0]
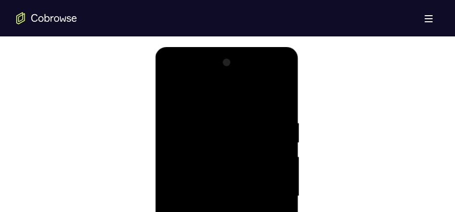
click at [212, 102] on div at bounding box center [227, 197] width 128 height 284
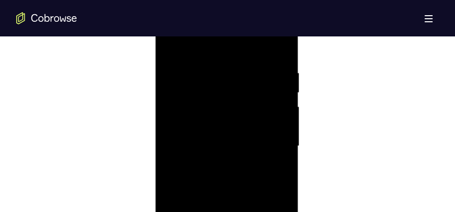
scroll to position [578, 0]
click at [265, 141] on div at bounding box center [227, 146] width 128 height 284
click at [268, 140] on div at bounding box center [227, 146] width 128 height 284
click at [217, 164] on div at bounding box center [227, 146] width 128 height 284
click at [228, 133] on div at bounding box center [227, 146] width 128 height 284
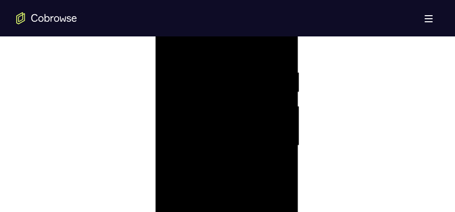
click at [236, 145] on div at bounding box center [227, 146] width 128 height 284
click at [231, 180] on div at bounding box center [227, 146] width 128 height 284
click at [234, 173] on div at bounding box center [227, 146] width 128 height 284
click at [220, 180] on div at bounding box center [227, 146] width 128 height 284
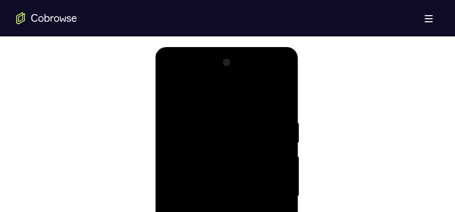
click at [228, 179] on div at bounding box center [227, 197] width 128 height 284
click at [230, 198] on div at bounding box center [227, 197] width 128 height 284
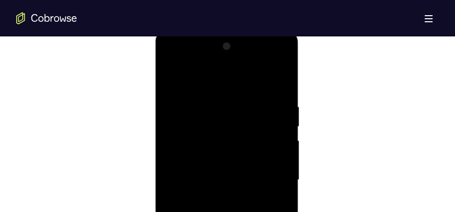
scroll to position [552, 0]
click at [247, 147] on div at bounding box center [227, 171] width 128 height 284
click at [197, 108] on div at bounding box center [227, 171] width 128 height 284
click at [225, 135] on div at bounding box center [227, 171] width 128 height 284
click at [210, 92] on div at bounding box center [227, 171] width 128 height 284
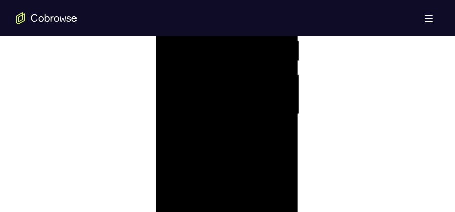
scroll to position [654, 0]
click at [279, 184] on div at bounding box center [227, 70] width 128 height 284
click at [222, 185] on div at bounding box center [227, 70] width 128 height 284
click at [192, 202] on div at bounding box center [227, 70] width 128 height 284
click at [239, 185] on div at bounding box center [227, 70] width 128 height 284
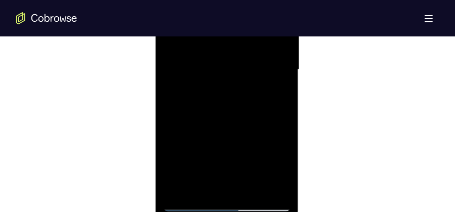
click at [280, 183] on div at bounding box center [227, 70] width 128 height 284
click at [190, 205] on div at bounding box center [227, 70] width 128 height 284
click at [276, 184] on div at bounding box center [227, 70] width 128 height 284
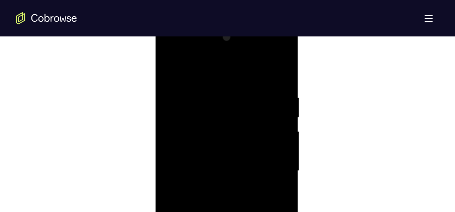
scroll to position [552, 0]
click at [279, 77] on div at bounding box center [227, 171] width 128 height 284
click at [279, 80] on div at bounding box center [227, 171] width 128 height 284
click at [283, 69] on div at bounding box center [227, 171] width 128 height 284
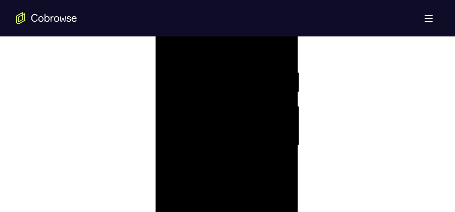
click at [207, 97] on div at bounding box center [227, 146] width 128 height 284
drag, startPoint x: 247, startPoint y: 177, endPoint x: 246, endPoint y: 93, distance: 84.1
click at [246, 93] on div at bounding box center [227, 146] width 128 height 284
drag, startPoint x: 241, startPoint y: 115, endPoint x: 239, endPoint y: 84, distance: 31.0
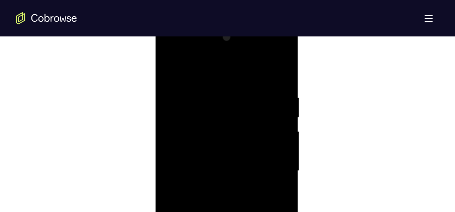
click at [239, 84] on div at bounding box center [227, 171] width 128 height 284
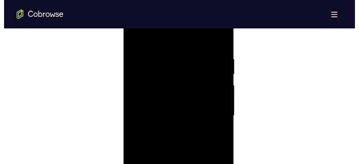
scroll to position [628, 0]
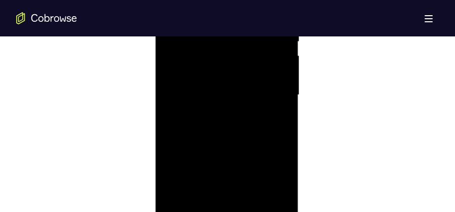
drag, startPoint x: 211, startPoint y: 157, endPoint x: 220, endPoint y: 104, distance: 53.6
click at [220, 104] on div at bounding box center [227, 95] width 128 height 284
click at [225, 63] on div at bounding box center [227, 95] width 128 height 284
drag, startPoint x: 260, startPoint y: 140, endPoint x: 252, endPoint y: 59, distance: 81.5
click at [252, 59] on div at bounding box center [227, 95] width 128 height 284
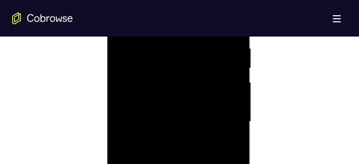
scroll to position [649, 0]
drag, startPoint x: 197, startPoint y: 105, endPoint x: 191, endPoint y: 50, distance: 55.6
click at [191, 50] on div at bounding box center [179, 55] width 128 height 284
drag, startPoint x: 206, startPoint y: 106, endPoint x: 201, endPoint y: 50, distance: 56.5
click at [201, 51] on div at bounding box center [179, 55] width 128 height 284
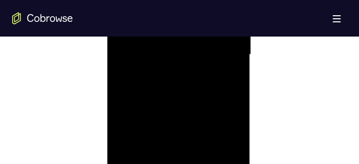
drag, startPoint x: 191, startPoint y: 90, endPoint x: 195, endPoint y: 117, distance: 26.7
click at [195, 117] on div at bounding box center [179, 55] width 128 height 284
drag, startPoint x: 156, startPoint y: 94, endPoint x: 157, endPoint y: 132, distance: 38.5
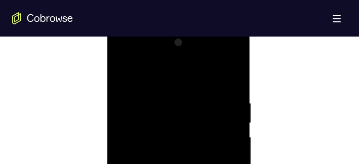
click at [235, 55] on div at bounding box center [179, 156] width 128 height 284
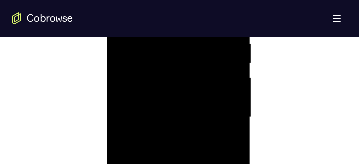
scroll to position [588, 0]
click at [156, 76] on div at bounding box center [179, 116] width 128 height 284
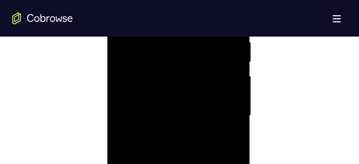
click at [159, 92] on div at bounding box center [179, 116] width 128 height 284
drag, startPoint x: 205, startPoint y: 127, endPoint x: 204, endPoint y: 60, distance: 66.4
click at [204, 60] on div at bounding box center [179, 116] width 128 height 284
drag, startPoint x: 203, startPoint y: 104, endPoint x: 197, endPoint y: 67, distance: 37.5
click at [197, 67] on div at bounding box center [179, 116] width 128 height 284
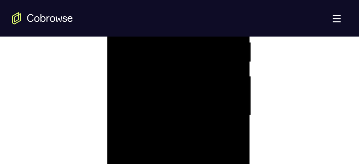
click at [137, 109] on div at bounding box center [179, 116] width 128 height 284
click at [236, 108] on div at bounding box center [179, 156] width 128 height 284
click at [126, 56] on div at bounding box center [179, 156] width 128 height 284
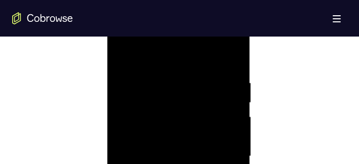
drag, startPoint x: 179, startPoint y: 115, endPoint x: 179, endPoint y: 67, distance: 47.1
click at [179, 67] on div at bounding box center [179, 156] width 128 height 284
drag, startPoint x: 198, startPoint y: 100, endPoint x: 197, endPoint y: 79, distance: 20.8
click at [197, 79] on div at bounding box center [179, 156] width 128 height 284
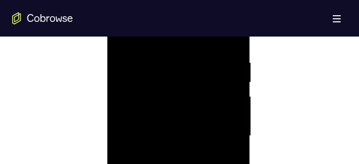
drag, startPoint x: 173, startPoint y: 123, endPoint x: 190, endPoint y: 168, distance: 48.1
click at [190, 168] on div at bounding box center [179, 136] width 128 height 284
drag, startPoint x: 177, startPoint y: 80, endPoint x: 192, endPoint y: 168, distance: 89.4
click at [192, 168] on div at bounding box center [179, 136] width 128 height 284
drag, startPoint x: 183, startPoint y: 89, endPoint x: 214, endPoint y: 174, distance: 90.1
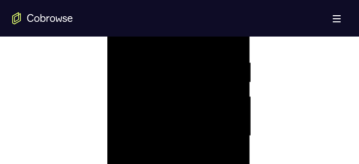
click at [214, 174] on div at bounding box center [179, 136] width 128 height 284
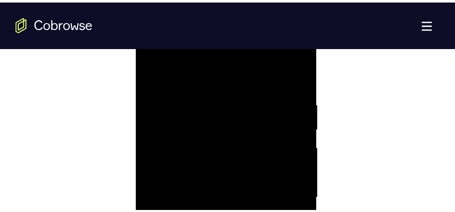
scroll to position [527, 0]
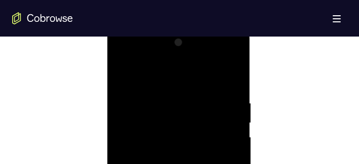
drag, startPoint x: 213, startPoint y: 106, endPoint x: 227, endPoint y: 172, distance: 67.4
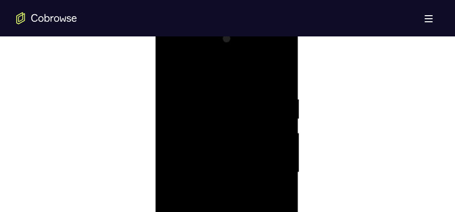
scroll to position [552, 0]
drag, startPoint x: 197, startPoint y: 108, endPoint x: 199, endPoint y: 156, distance: 47.7
click at [199, 156] on div at bounding box center [227, 171] width 128 height 284
click at [180, 148] on div at bounding box center [227, 171] width 128 height 284
click at [170, 66] on div at bounding box center [227, 171] width 128 height 284
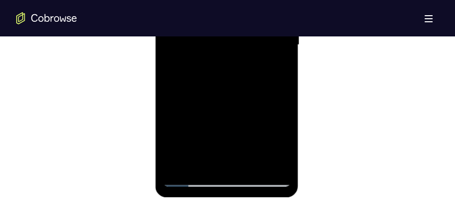
scroll to position [679, 0]
click at [178, 163] on div at bounding box center [227, 45] width 128 height 284
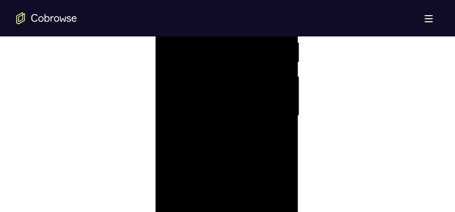
scroll to position [603, 0]
drag, startPoint x: 230, startPoint y: 58, endPoint x: 236, endPoint y: 193, distance: 135.5
click at [236, 193] on div at bounding box center [227, 121] width 128 height 284
click at [286, 145] on div at bounding box center [227, 121] width 128 height 284
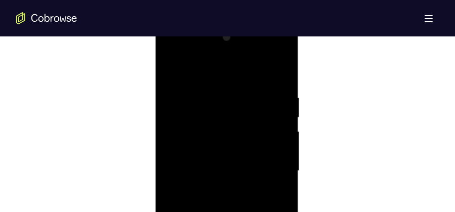
drag, startPoint x: 231, startPoint y: 112, endPoint x: 243, endPoint y: 203, distance: 92.0
click at [243, 203] on div at bounding box center [227, 171] width 128 height 284
click at [175, 117] on div at bounding box center [227, 95] width 128 height 284
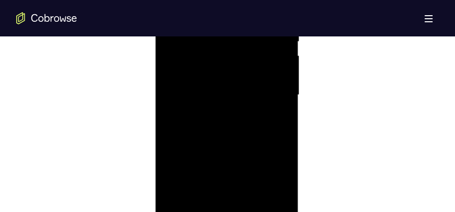
drag, startPoint x: 259, startPoint y: 110, endPoint x: 259, endPoint y: 47, distance: 63.9
click at [257, 48] on div at bounding box center [227, 95] width 128 height 284
drag, startPoint x: 237, startPoint y: 52, endPoint x: 245, endPoint y: 184, distance: 132.5
click at [245, 184] on div at bounding box center [227, 95] width 128 height 284
drag, startPoint x: 255, startPoint y: 151, endPoint x: 245, endPoint y: 75, distance: 76.6
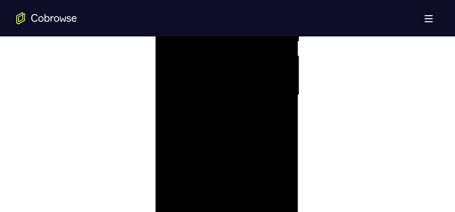
click at [245, 75] on div at bounding box center [227, 95] width 128 height 284
click at [285, 114] on div at bounding box center [227, 95] width 128 height 284
click at [284, 119] on div at bounding box center [227, 95] width 128 height 284
click at [286, 161] on div at bounding box center [227, 95] width 128 height 284
drag, startPoint x: 274, startPoint y: 173, endPoint x: 261, endPoint y: 118, distance: 56.1
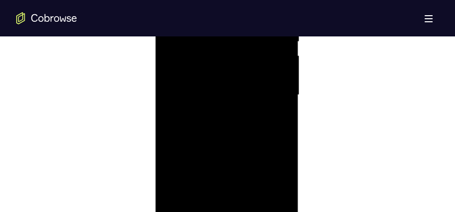
click at [261, 118] on div at bounding box center [227, 95] width 128 height 284
drag, startPoint x: 273, startPoint y: 141, endPoint x: 267, endPoint y: 118, distance: 23.6
click at [267, 118] on div at bounding box center [227, 95] width 128 height 284
click at [285, 90] on div at bounding box center [227, 95] width 128 height 284
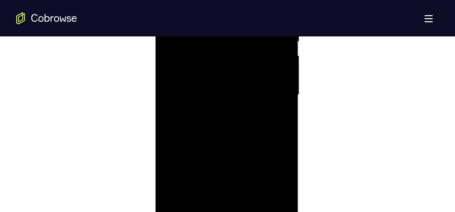
click at [285, 90] on div at bounding box center [227, 95] width 128 height 284
drag, startPoint x: 260, startPoint y: 95, endPoint x: 253, endPoint y: 73, distance: 22.8
click at [253, 73] on div at bounding box center [227, 95] width 128 height 284
drag, startPoint x: 262, startPoint y: 153, endPoint x: 259, endPoint y: 99, distance: 53.3
click at [259, 99] on div at bounding box center [227, 95] width 128 height 284
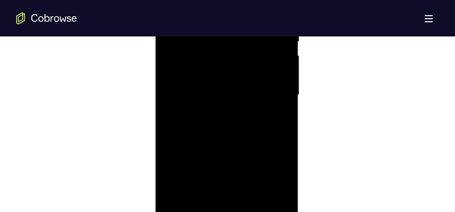
drag, startPoint x: 266, startPoint y: 144, endPoint x: 260, endPoint y: 104, distance: 40.4
click at [260, 104] on div at bounding box center [227, 95] width 128 height 284
drag, startPoint x: 268, startPoint y: 133, endPoint x: 264, endPoint y: 83, distance: 49.9
click at [264, 83] on div at bounding box center [227, 95] width 128 height 284
click at [284, 139] on div at bounding box center [227, 95] width 128 height 284
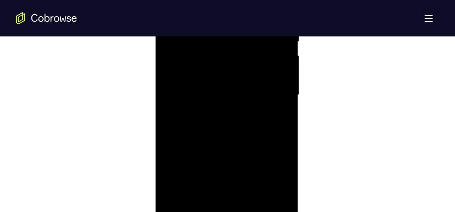
click at [284, 139] on div at bounding box center [227, 95] width 128 height 284
click at [283, 142] on div at bounding box center [227, 95] width 128 height 284
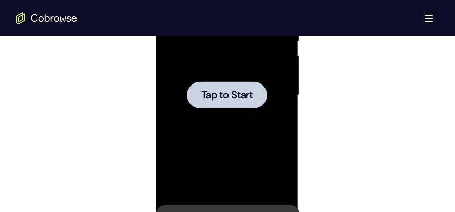
drag, startPoint x: 233, startPoint y: 84, endPoint x: 238, endPoint y: 146, distance: 62.5
